Goal: Task Accomplishment & Management: Use online tool/utility

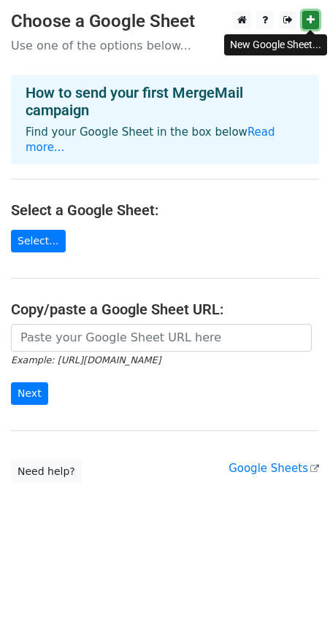
click at [311, 18] on icon at bounding box center [310, 20] width 8 height 10
click at [159, 72] on main "Choose a Google Sheet Use one of the options below... How to send your first Me…" at bounding box center [165, 247] width 330 height 472
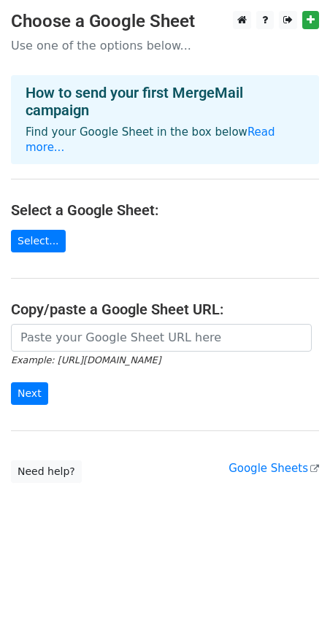
click at [169, 112] on h4 "How to send your first MergeMail campaign" at bounding box center [165, 101] width 279 height 35
click at [166, 91] on h4 "How to send your first MergeMail campaign" at bounding box center [165, 101] width 279 height 35
click at [29, 230] on link "Select..." at bounding box center [38, 241] width 55 height 23
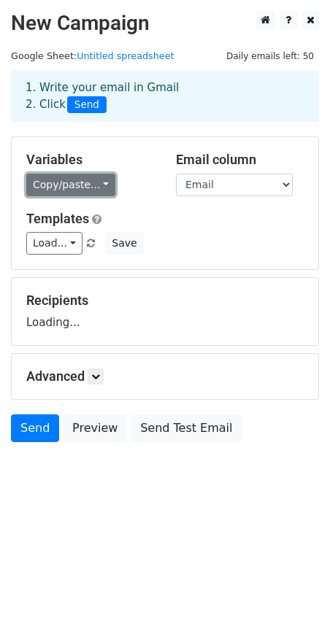
click at [92, 179] on link "Copy/paste..." at bounding box center [70, 185] width 89 height 23
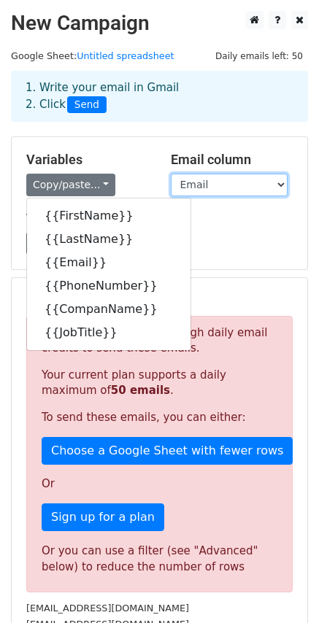
click at [222, 189] on select "[PERSON_NAME] Email PhoneNumber CompanName JobTitle" at bounding box center [229, 185] width 117 height 23
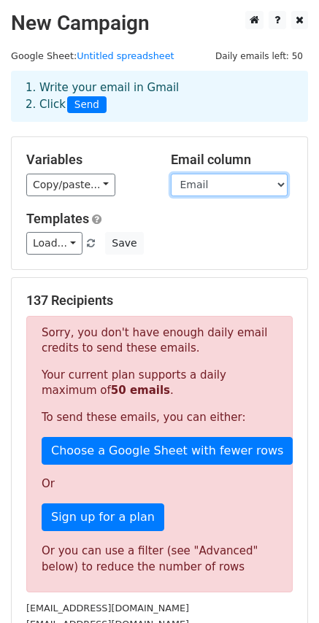
click at [171, 174] on select "[PERSON_NAME] Email PhoneNumber CompanName JobTitle" at bounding box center [229, 185] width 117 height 23
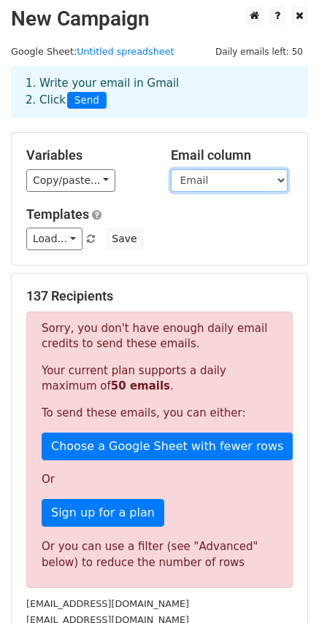
scroll to position [73, 0]
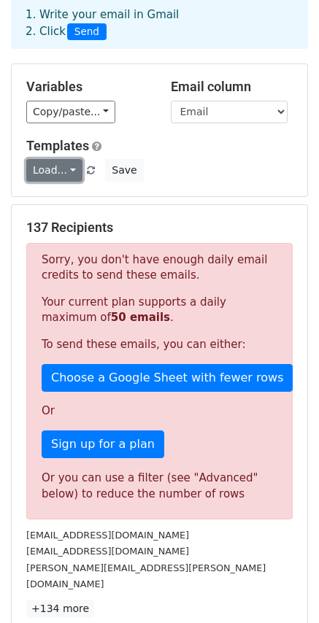
click at [48, 168] on link "Load..." at bounding box center [54, 170] width 56 height 23
click at [182, 161] on div "Load... No templates saved Save" at bounding box center [159, 170] width 288 height 23
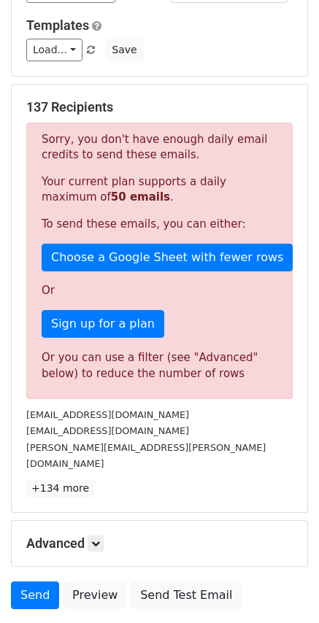
scroll to position [219, 0]
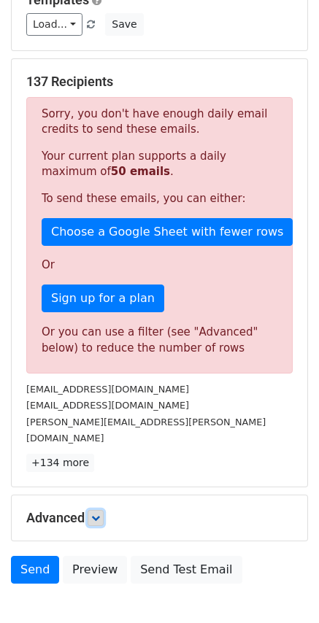
click at [99, 514] on icon at bounding box center [95, 518] width 9 height 9
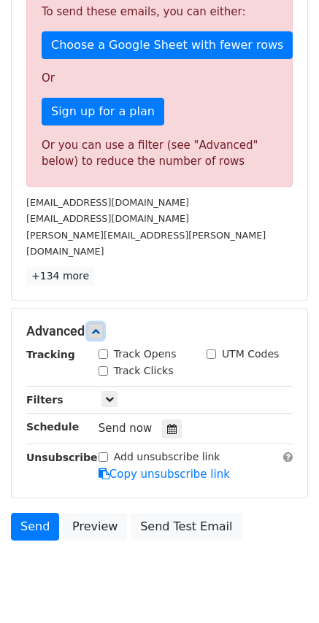
scroll to position [430, 0]
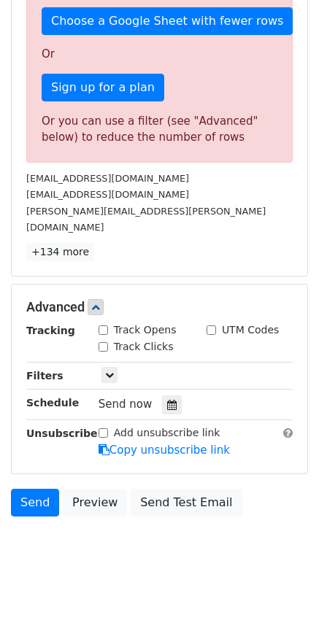
click at [100, 325] on input "Track Opens" at bounding box center [103, 329] width 9 height 9
checkbox input "true"
click at [212, 325] on input "UTM Codes" at bounding box center [211, 329] width 9 height 9
checkbox input "true"
click at [97, 339] on div "Track Clicks" at bounding box center [142, 348] width 108 height 18
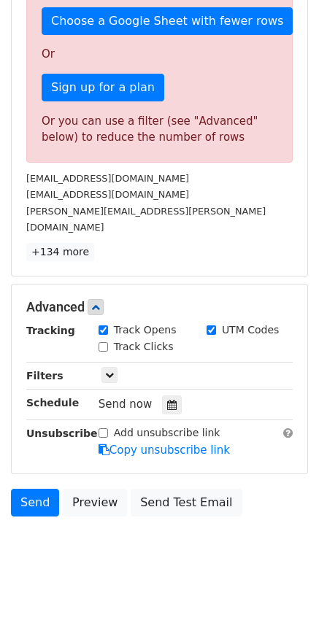
click at [106, 342] on input "Track Clicks" at bounding box center [103, 346] width 9 height 9
checkbox input "true"
click at [109, 371] on icon at bounding box center [109, 375] width 9 height 9
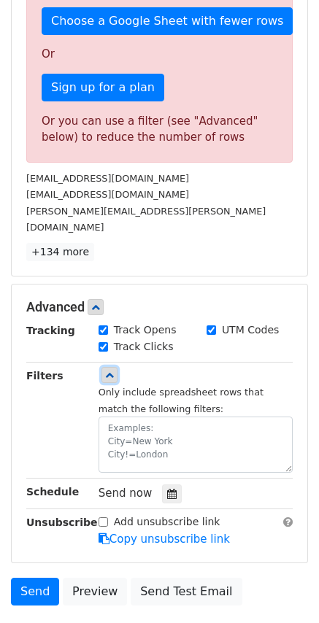
click at [110, 371] on icon at bounding box center [109, 375] width 9 height 9
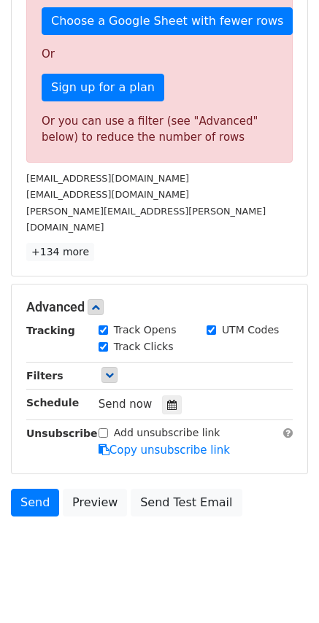
click at [104, 428] on input "Add unsubscribe link" at bounding box center [103, 432] width 9 height 9
checkbox input "true"
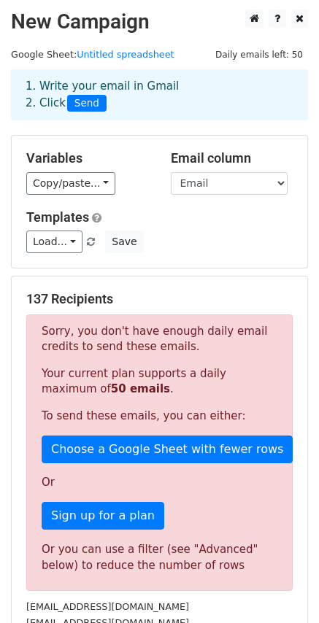
scroll to position [0, 0]
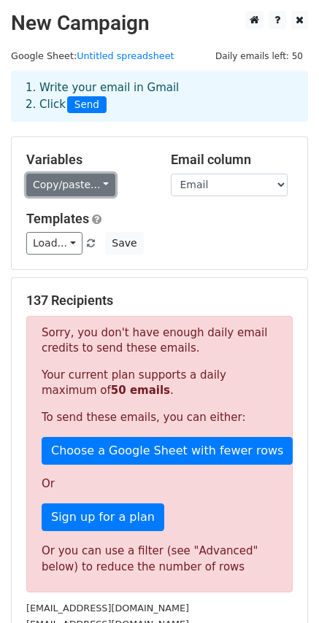
click at [83, 188] on link "Copy/paste..." at bounding box center [70, 185] width 89 height 23
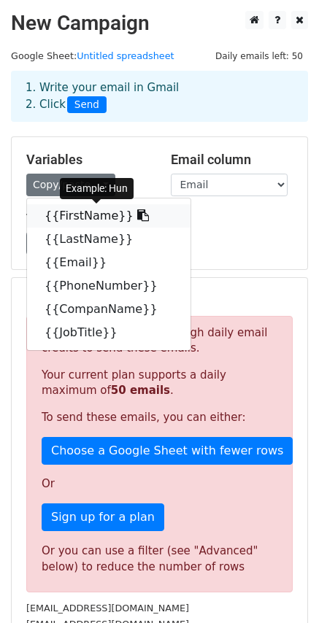
click at [72, 219] on link "{{FirstName}}" at bounding box center [108, 215] width 163 height 23
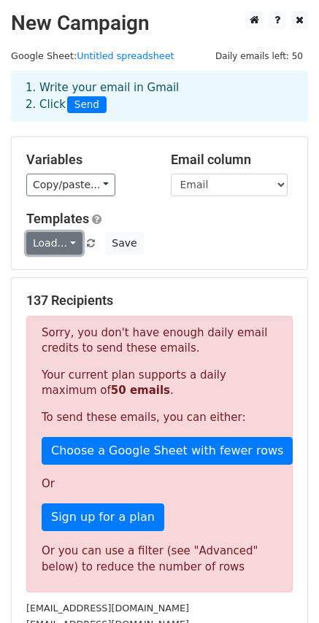
click at [50, 247] on link "Load..." at bounding box center [54, 243] width 56 height 23
click at [244, 237] on div "Load... No templates saved Save" at bounding box center [159, 243] width 288 height 23
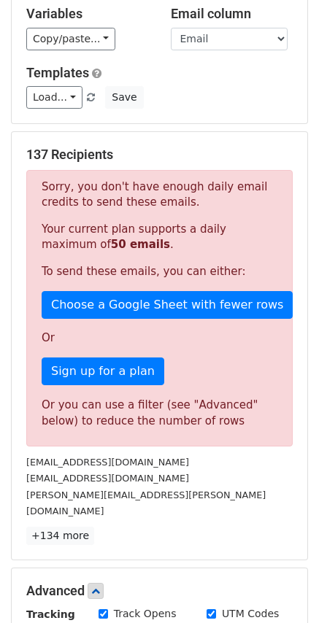
scroll to position [430, 0]
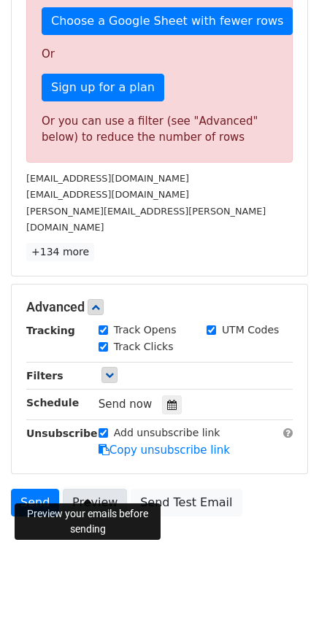
click at [101, 489] on link "Preview" at bounding box center [95, 503] width 64 height 28
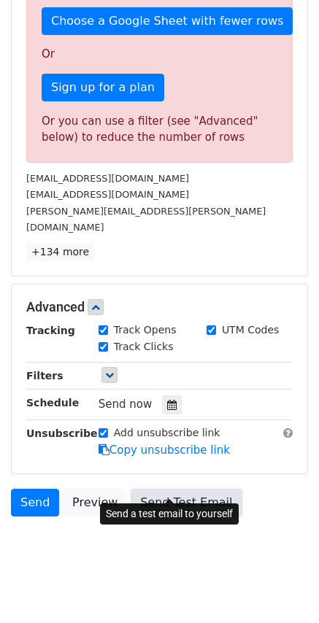
click at [172, 489] on link "Send Test Email" at bounding box center [186, 503] width 111 height 28
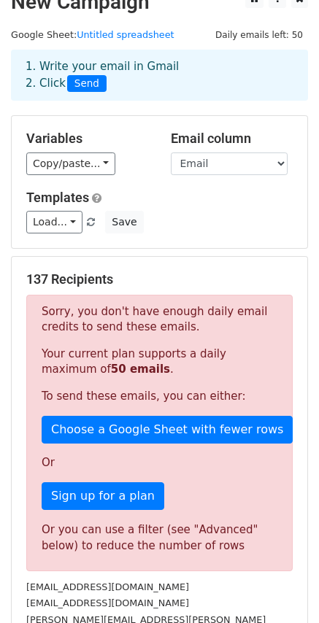
scroll to position [0, 0]
